Goal: Check status: Check status

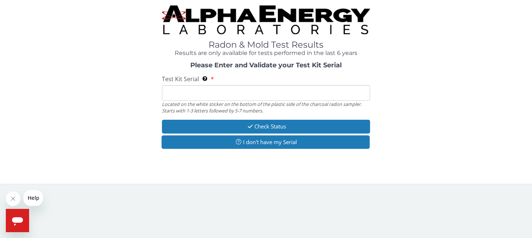
click at [182, 91] on input "Test Kit Serial Located on the white sticker on the bottom of the plastic side …" at bounding box center [266, 93] width 209 height 16
type input "FE471776"
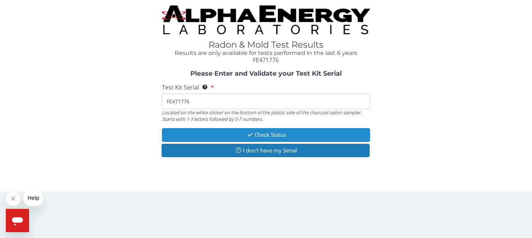
click at [249, 136] on icon "button" at bounding box center [250, 134] width 8 height 5
